Goal: Transaction & Acquisition: Purchase product/service

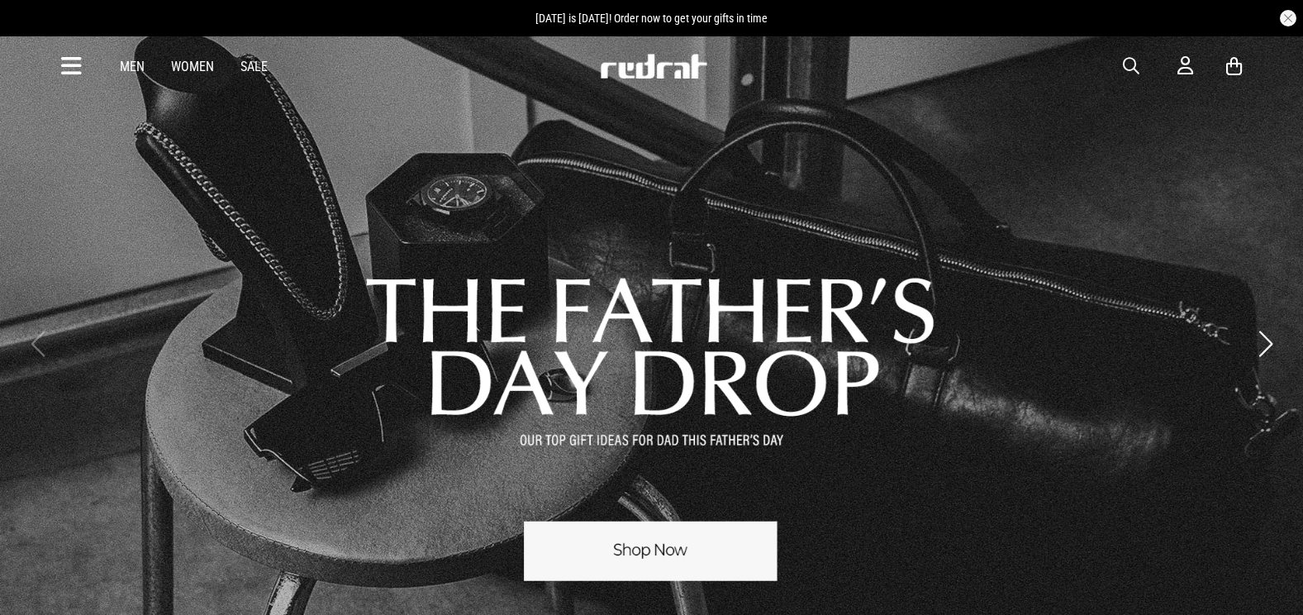
drag, startPoint x: 0, startPoint y: 0, endPoint x: 1124, endPoint y: 61, distance: 1126.1
click at [1124, 61] on span "button" at bounding box center [1131, 66] width 17 height 20
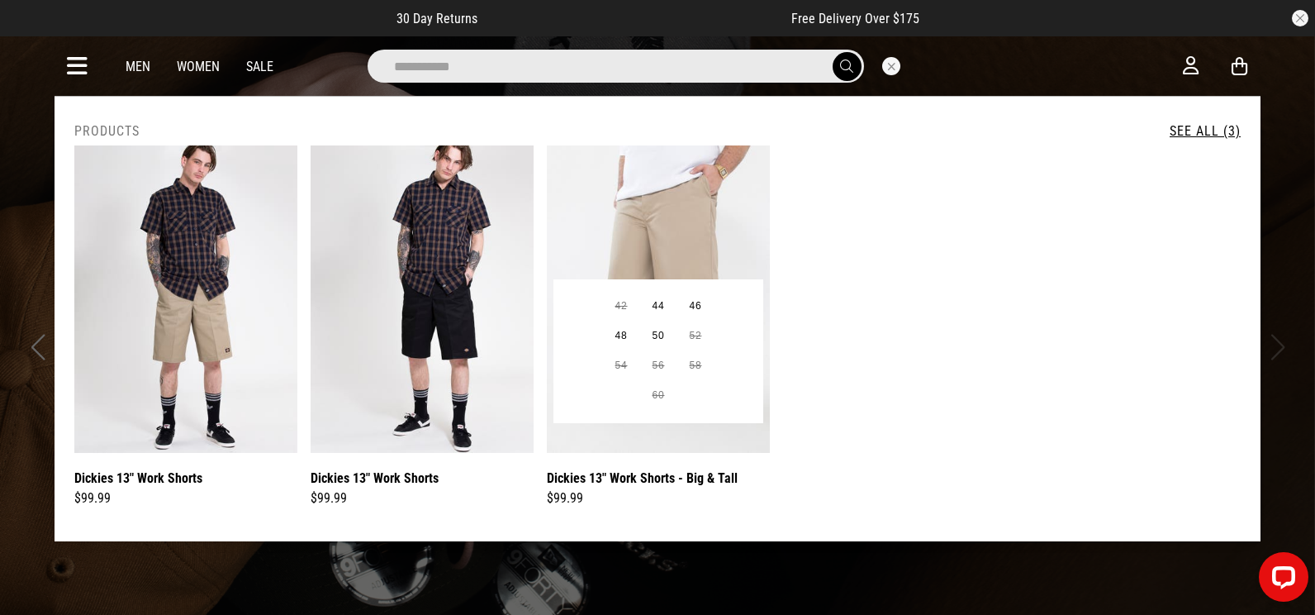
type input "**********"
click at [741, 231] on img at bounding box center [658, 298] width 223 height 307
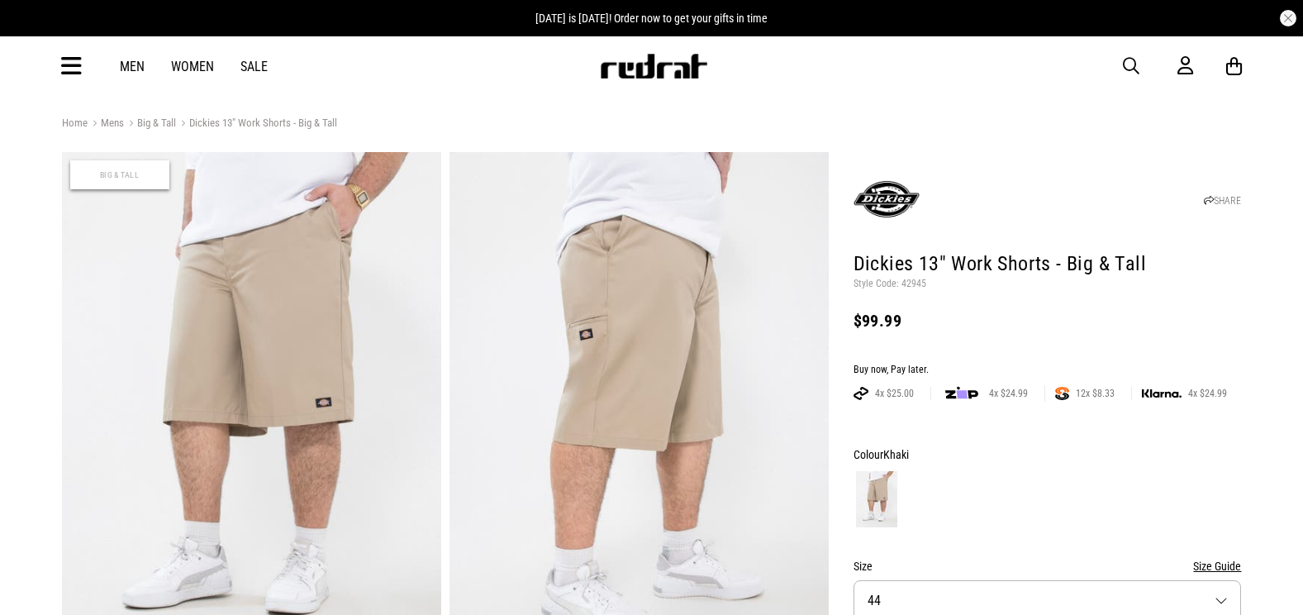
scroll to position [165, 0]
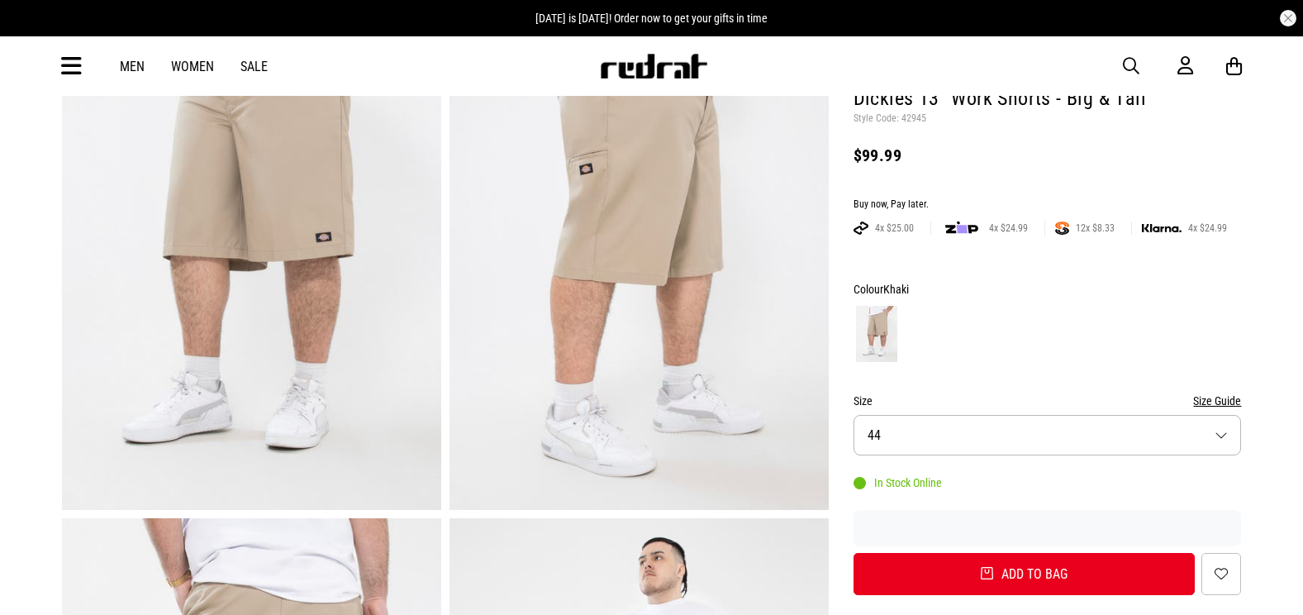
click at [1220, 402] on button "Size Guide" at bounding box center [1217, 401] width 48 height 20
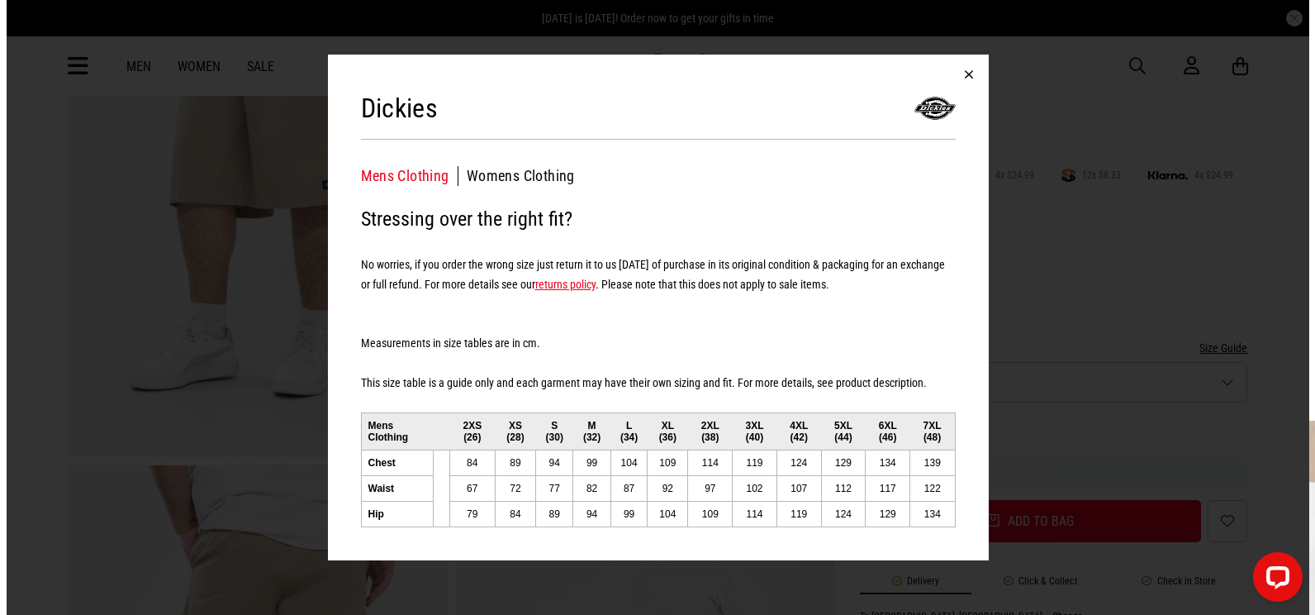
scroll to position [248, 0]
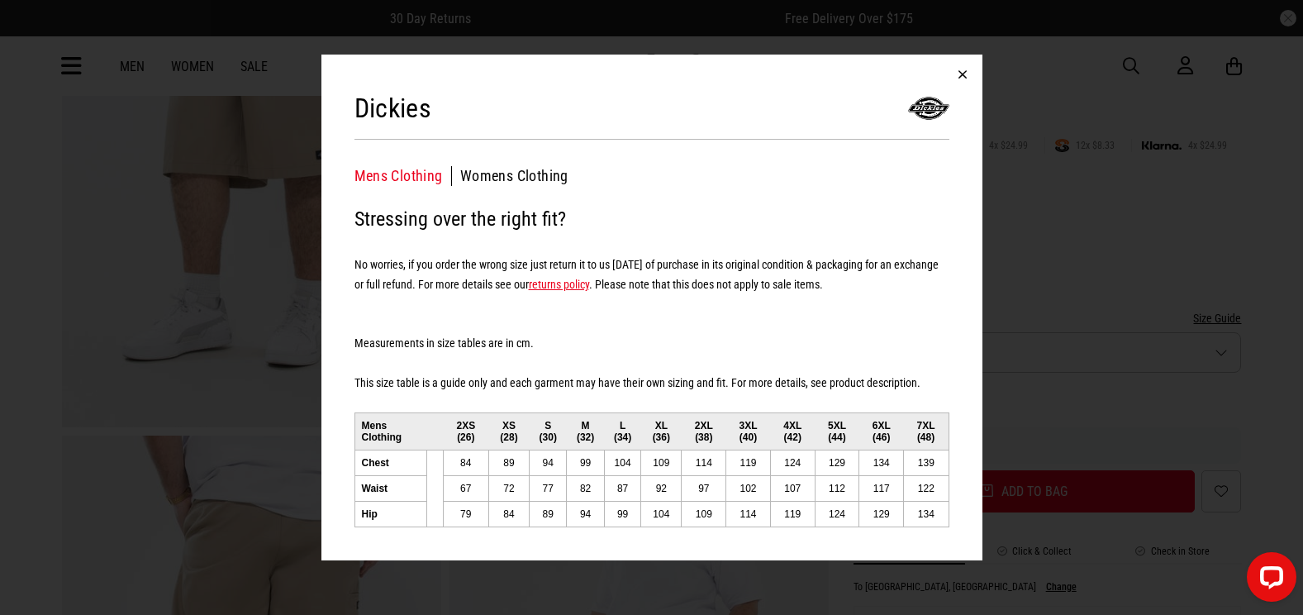
click at [958, 71] on button "button" at bounding box center [963, 75] width 40 height 40
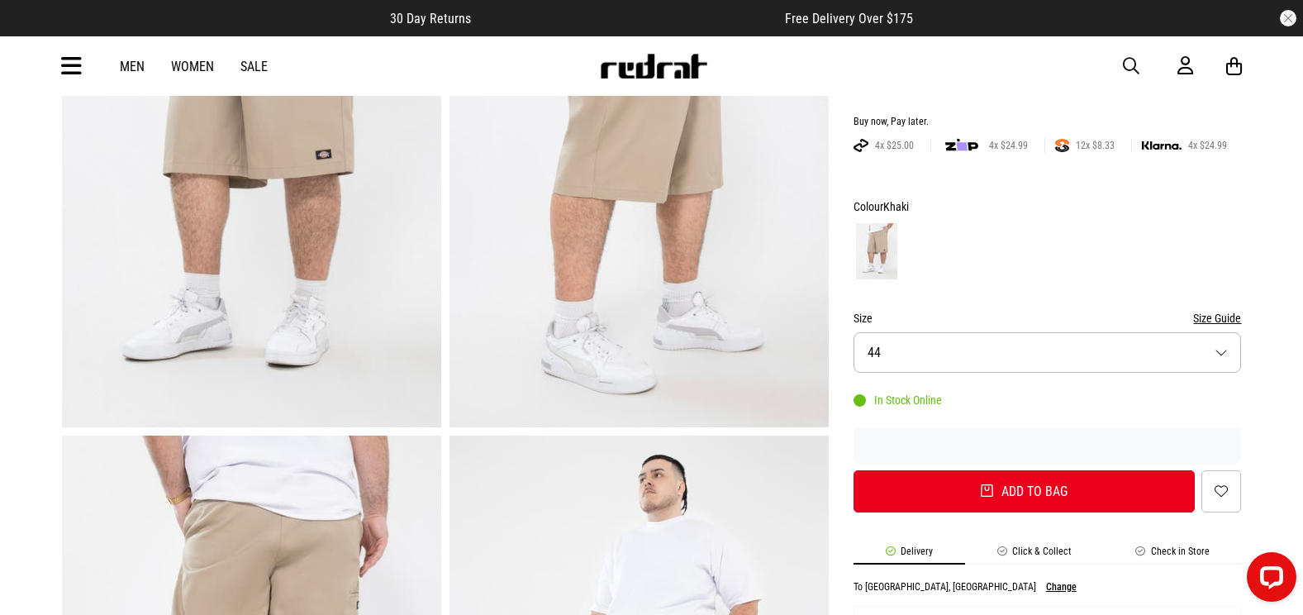
click at [63, 69] on icon at bounding box center [71, 66] width 21 height 27
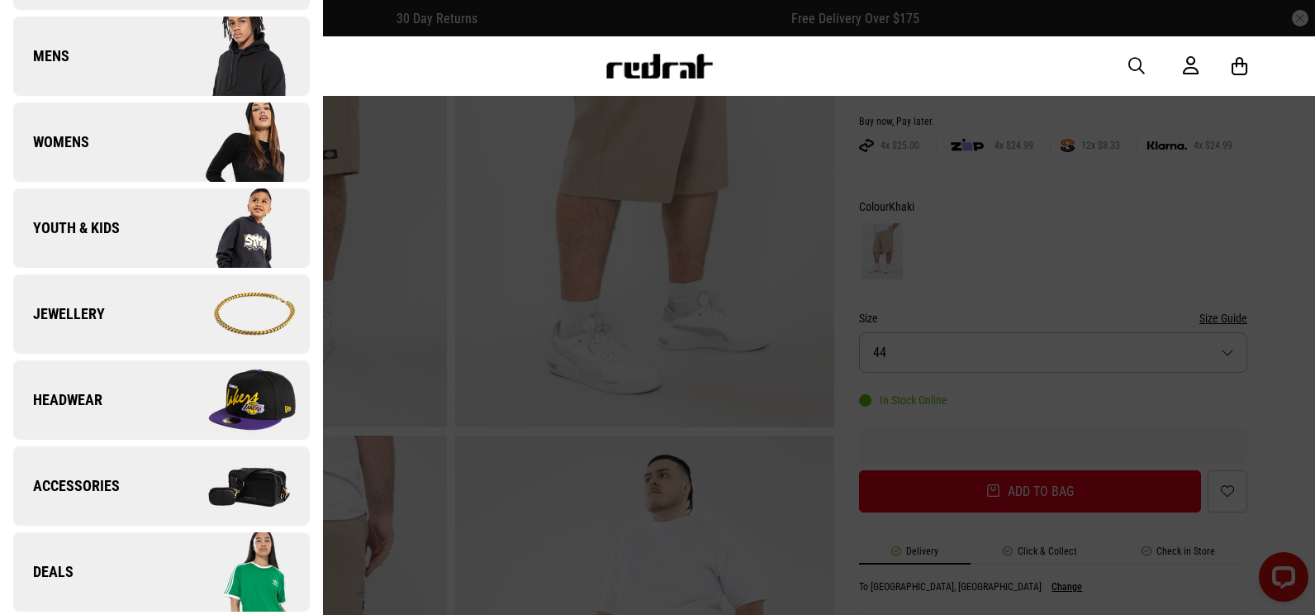
drag, startPoint x: 173, startPoint y: 78, endPoint x: 182, endPoint y: 72, distance: 10.6
click at [173, 78] on img at bounding box center [235, 56] width 148 height 83
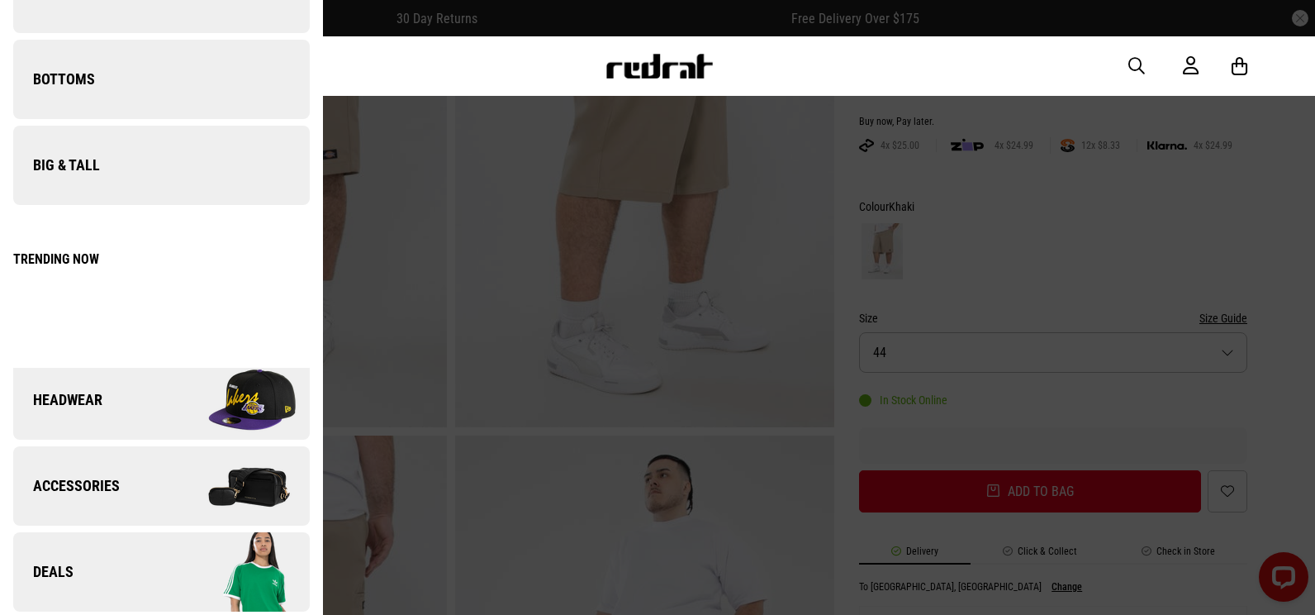
scroll to position [0, 0]
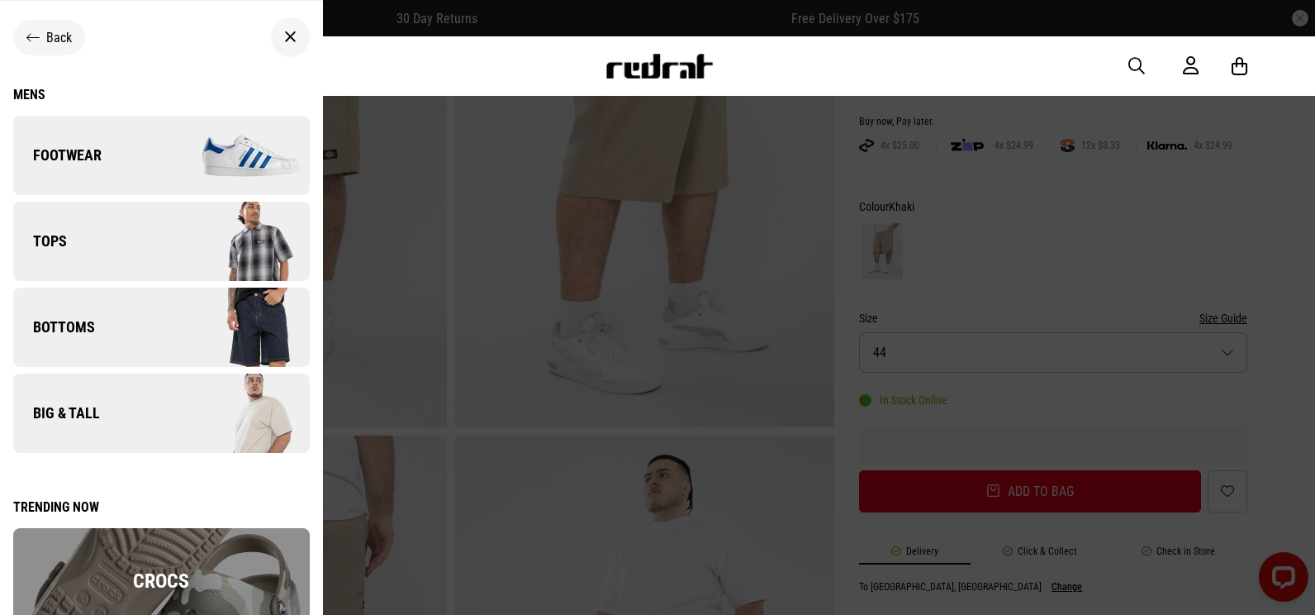
click at [57, 45] on span "Back" at bounding box center [59, 38] width 26 height 16
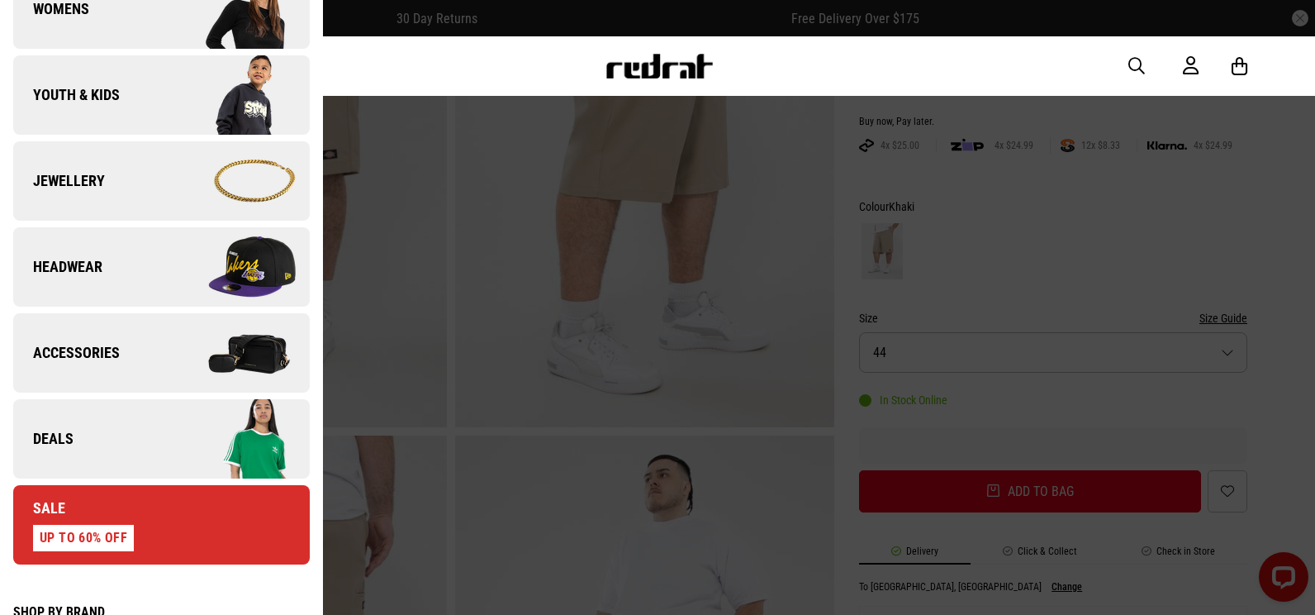
scroll to position [413, 0]
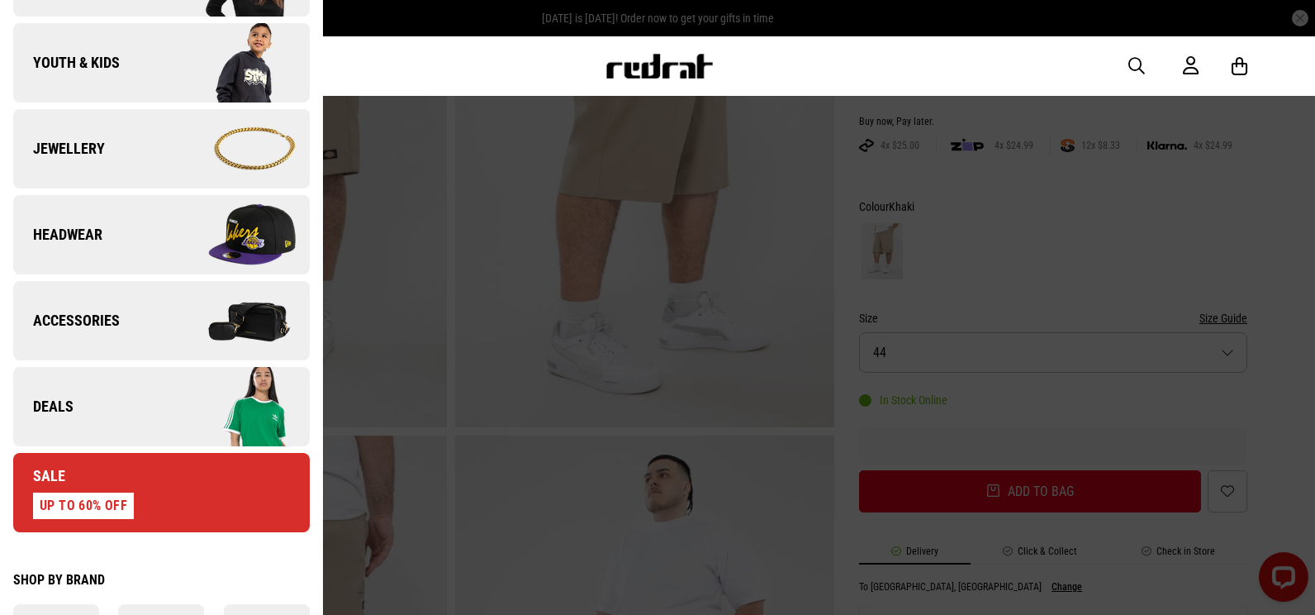
click at [140, 389] on link "Deals" at bounding box center [161, 406] width 297 height 79
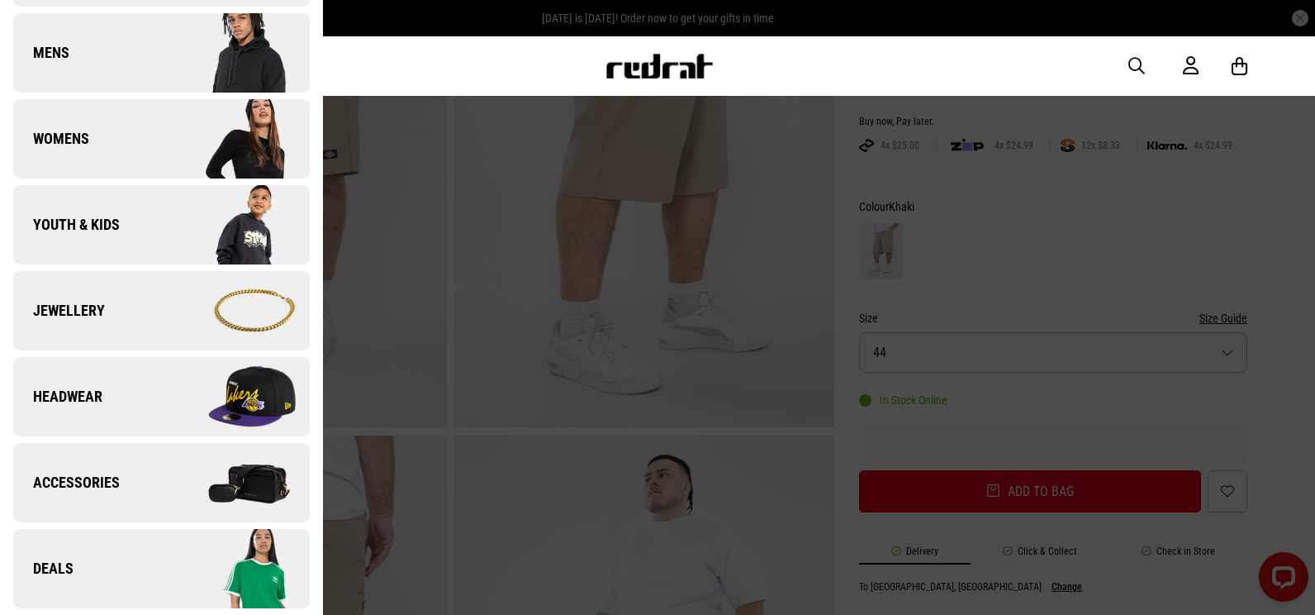
scroll to position [0, 0]
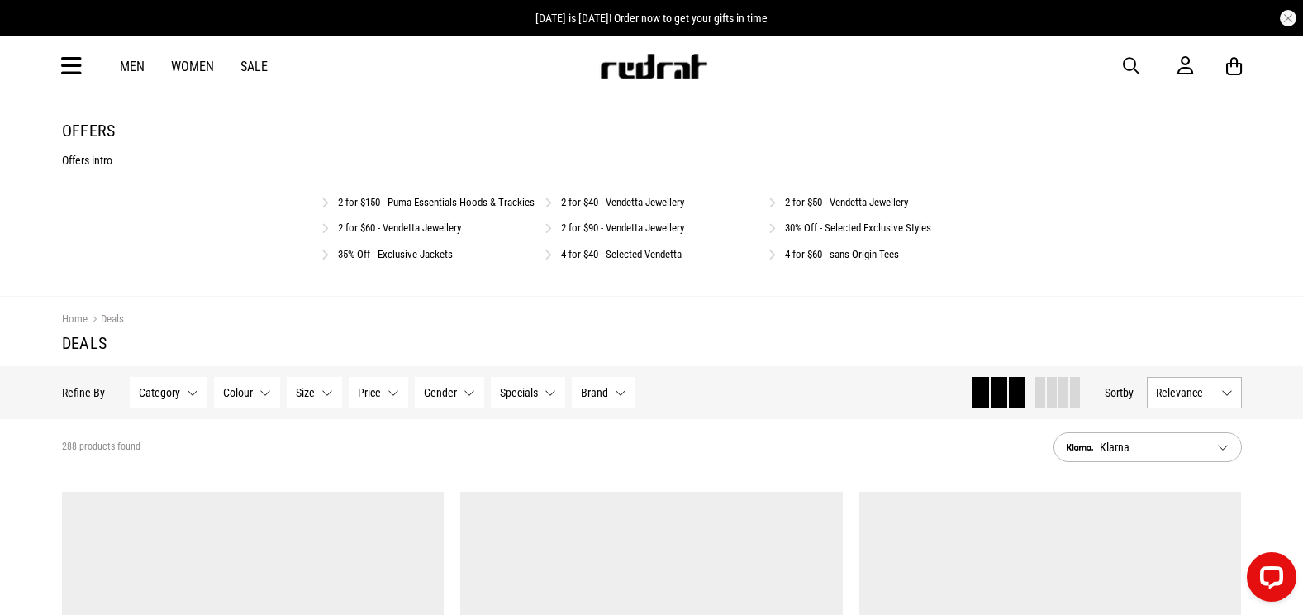
click at [347, 261] on div "35% Off - Exclusive Jackets" at bounding box center [428, 253] width 214 height 16
click at [352, 261] on div "35% Off - Exclusive Jackets" at bounding box center [428, 253] width 214 height 16
click at [352, 260] on link "35% Off - Exclusive Jackets" at bounding box center [395, 254] width 115 height 12
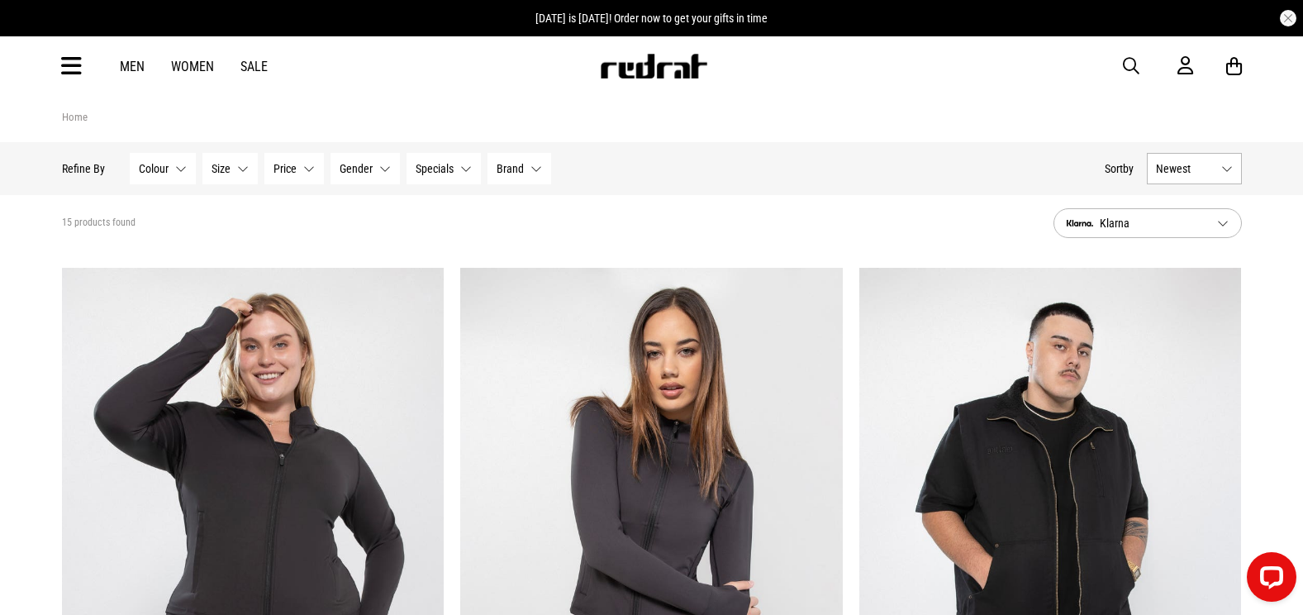
click at [1128, 73] on span "button" at bounding box center [1131, 66] width 17 height 20
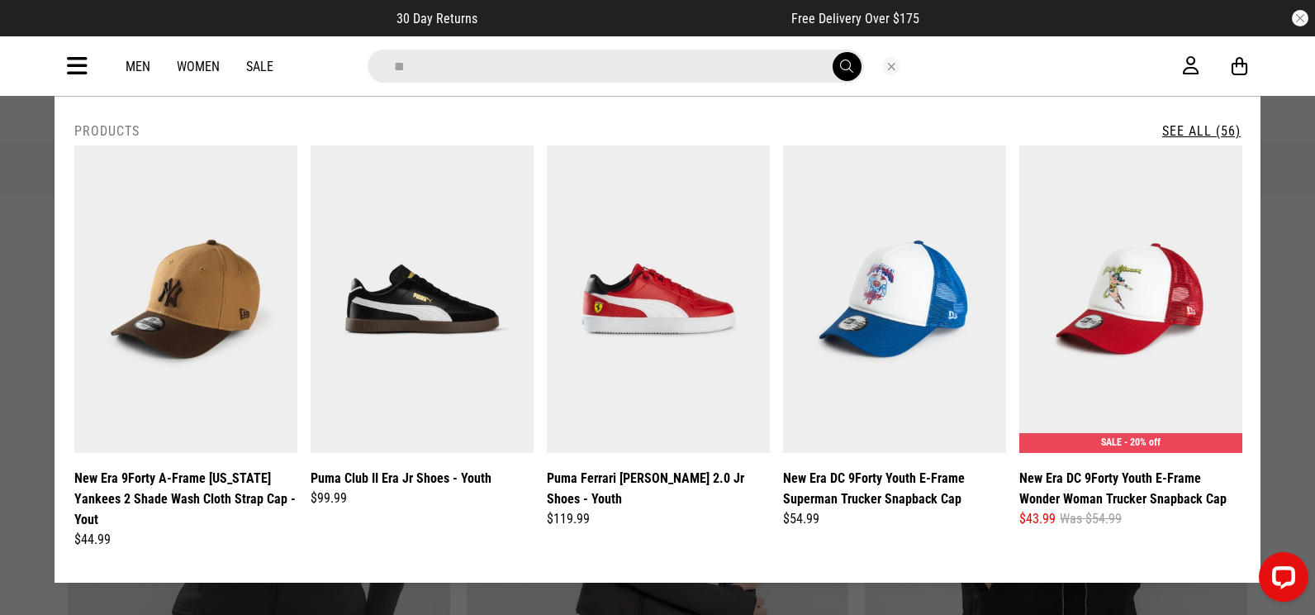
type input "*"
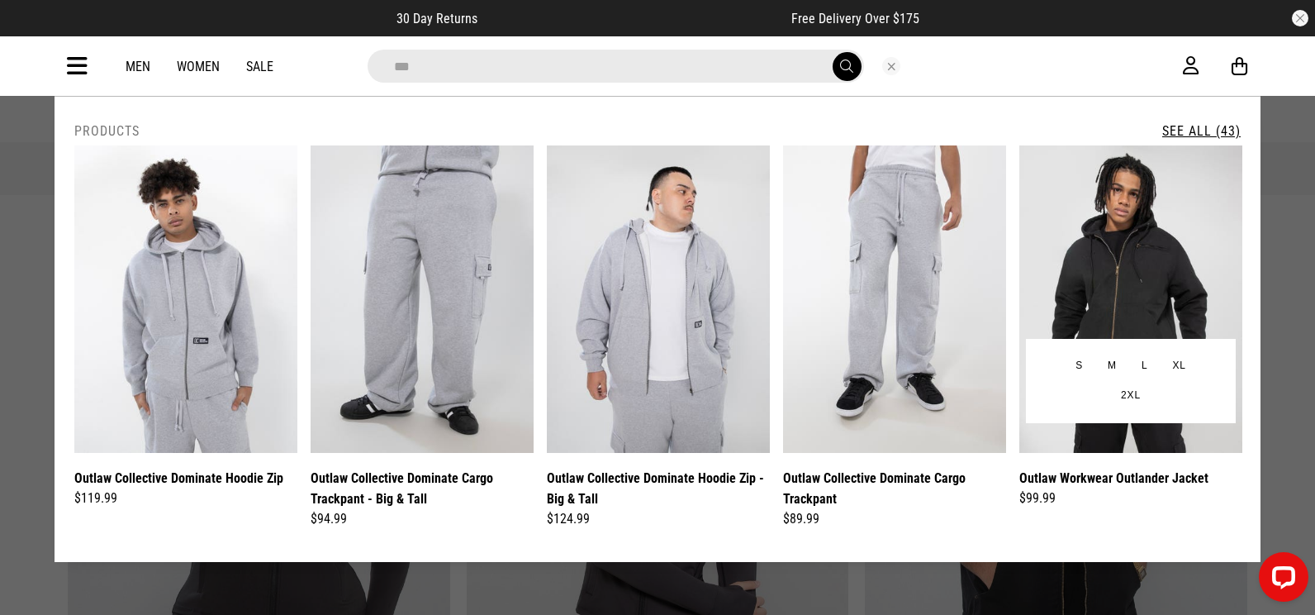
type input "***"
click at [1143, 478] on link "Outlaw Workwear Outlander Jacket" at bounding box center [1113, 478] width 189 height 21
